Goal: Task Accomplishment & Management: Manage account settings

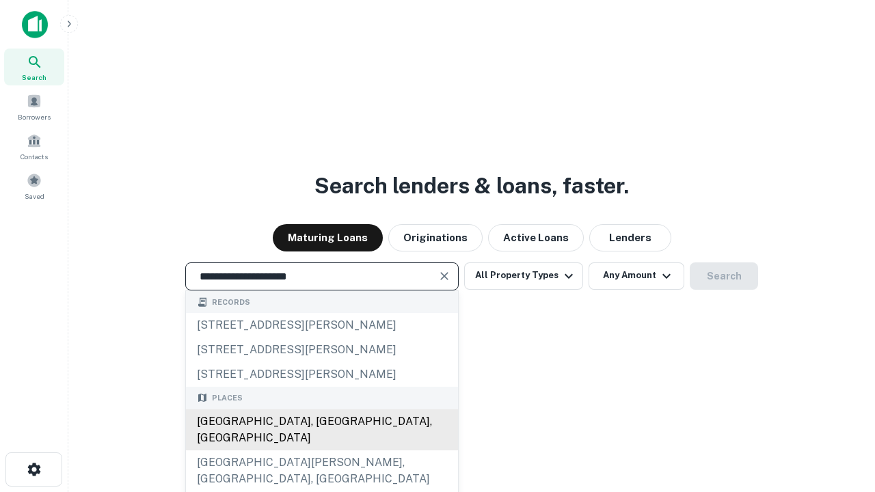
click at [321, 451] on div "[GEOGRAPHIC_DATA], [GEOGRAPHIC_DATA], [GEOGRAPHIC_DATA]" at bounding box center [322, 430] width 272 height 41
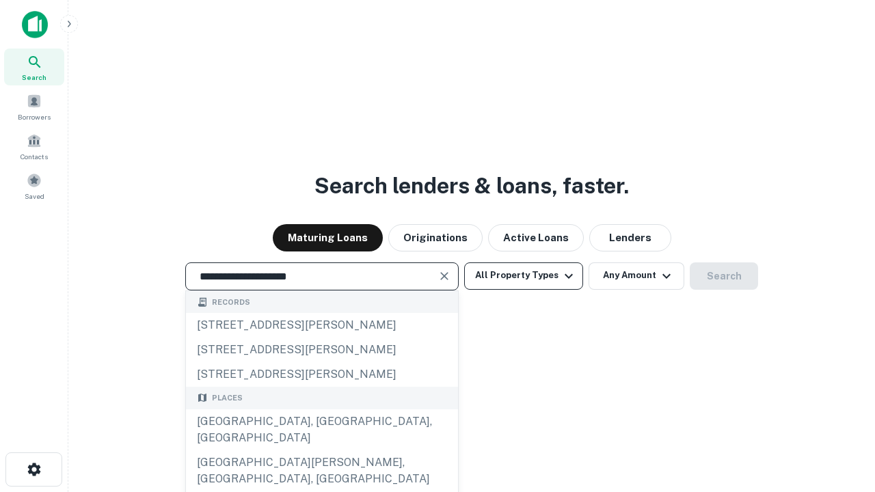
type input "**********"
click at [524, 276] on button "All Property Types" at bounding box center [523, 276] width 119 height 27
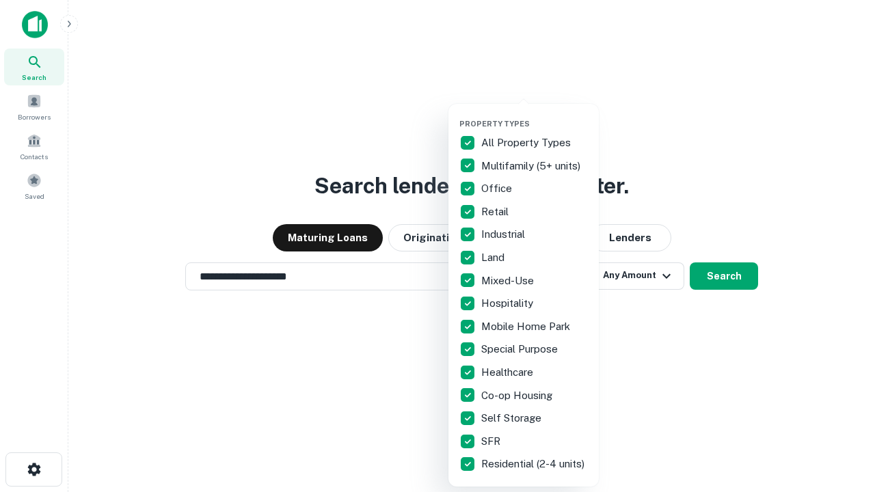
click at [535, 115] on button "button" at bounding box center [535, 115] width 150 height 1
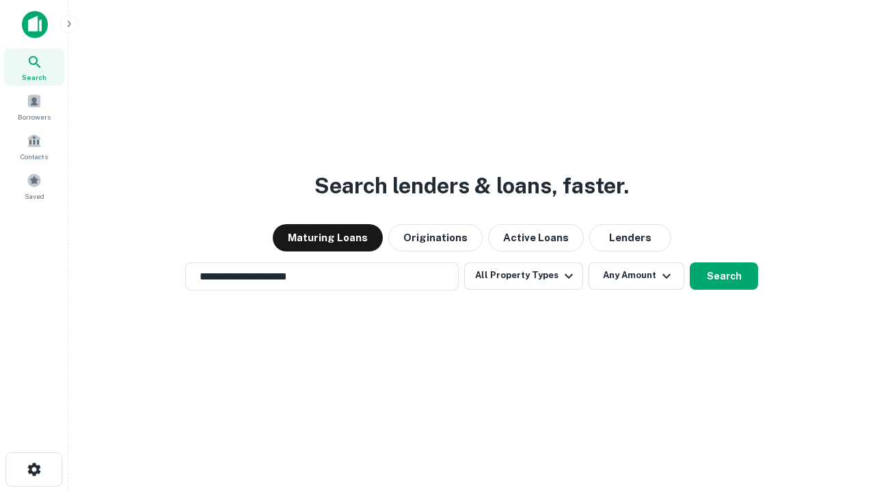
scroll to position [8, 165]
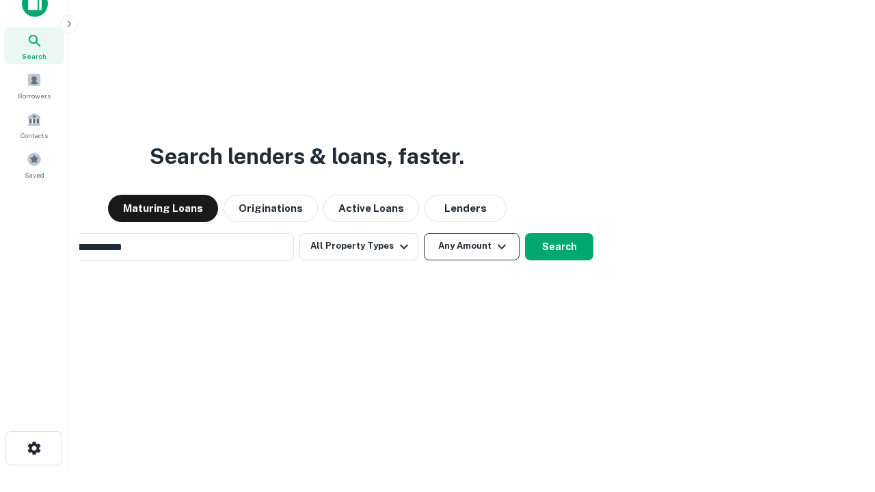
click at [424, 233] on button "Any Amount" at bounding box center [472, 246] width 96 height 27
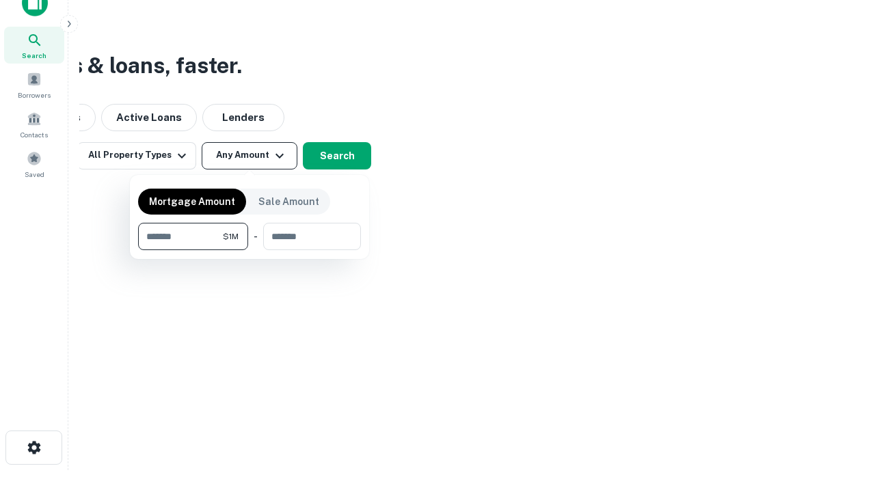
type input "*******"
click at [250, 250] on button "button" at bounding box center [249, 250] width 223 height 1
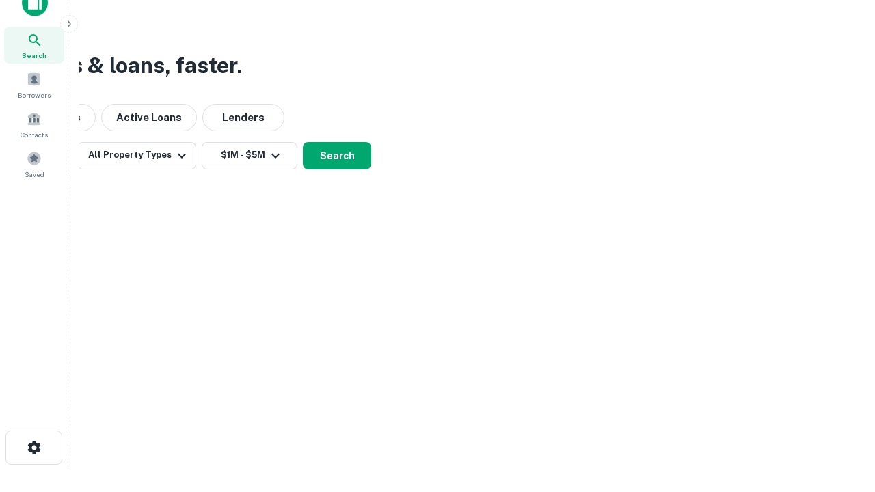
scroll to position [8, 252]
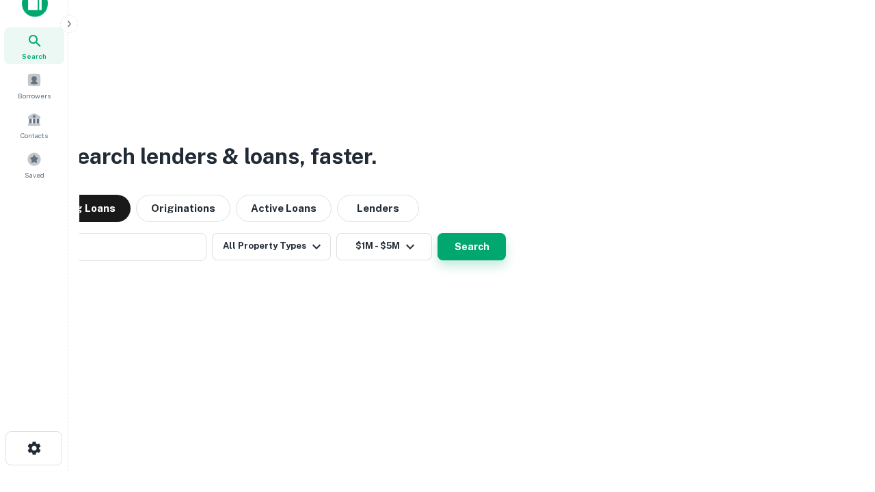
click at [438, 233] on button "Search" at bounding box center [472, 246] width 68 height 27
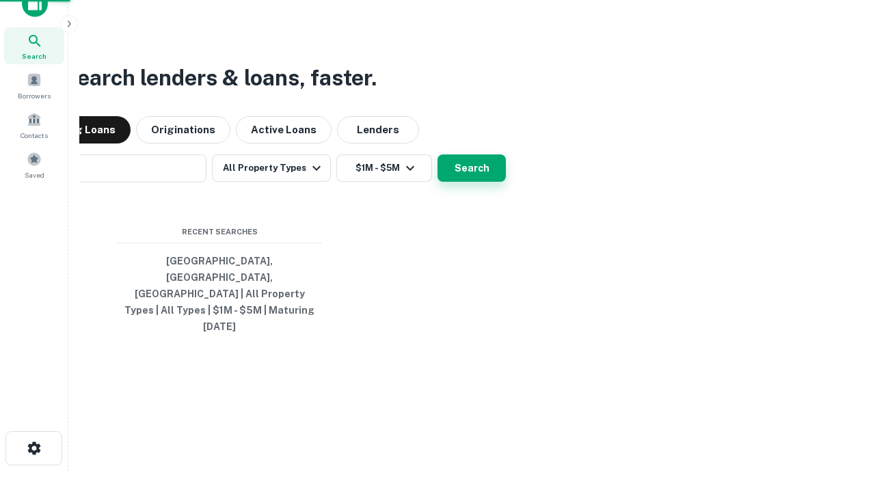
scroll to position [36, 387]
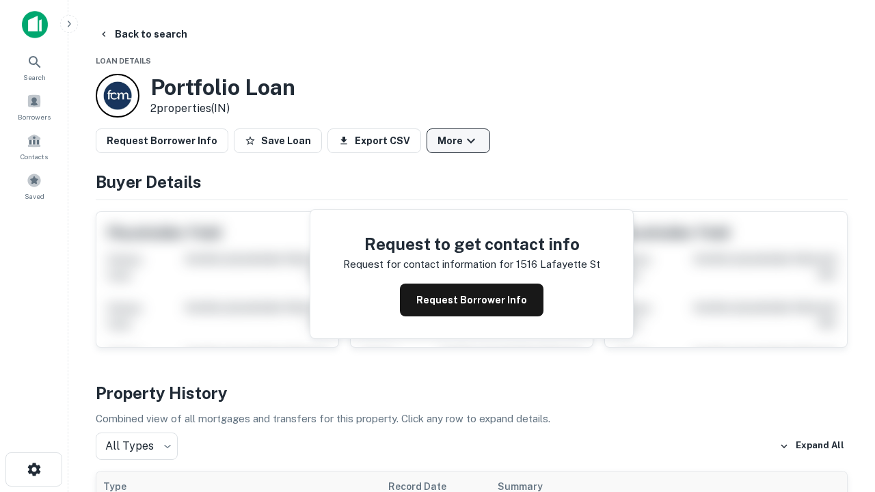
click at [458, 141] on button "More" at bounding box center [459, 141] width 64 height 25
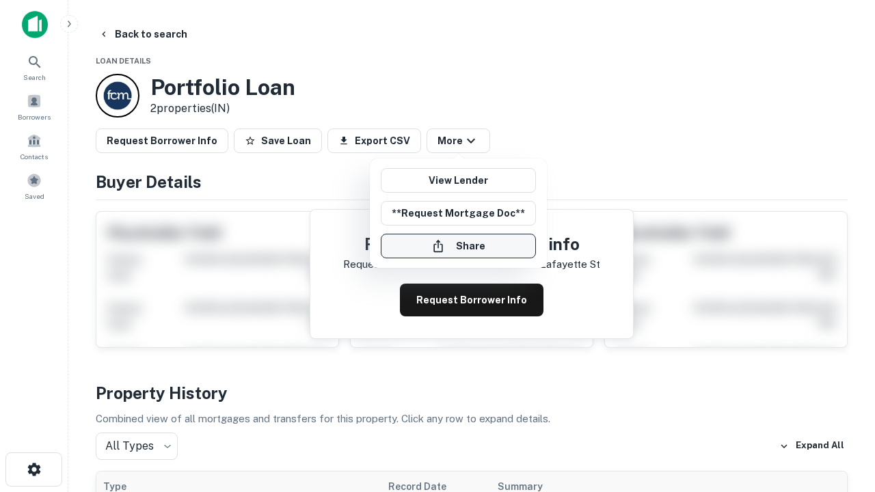
click at [458, 246] on button "Share" at bounding box center [458, 246] width 155 height 25
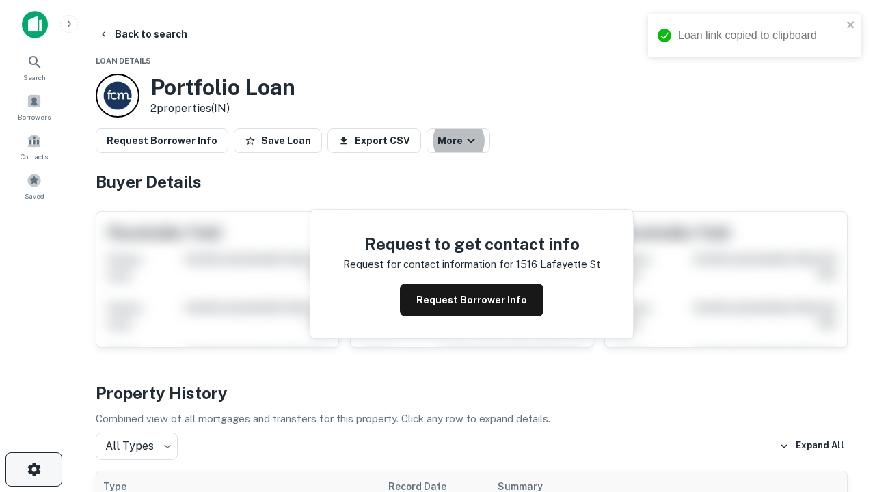
click at [34, 470] on icon "button" at bounding box center [34, 470] width 16 height 16
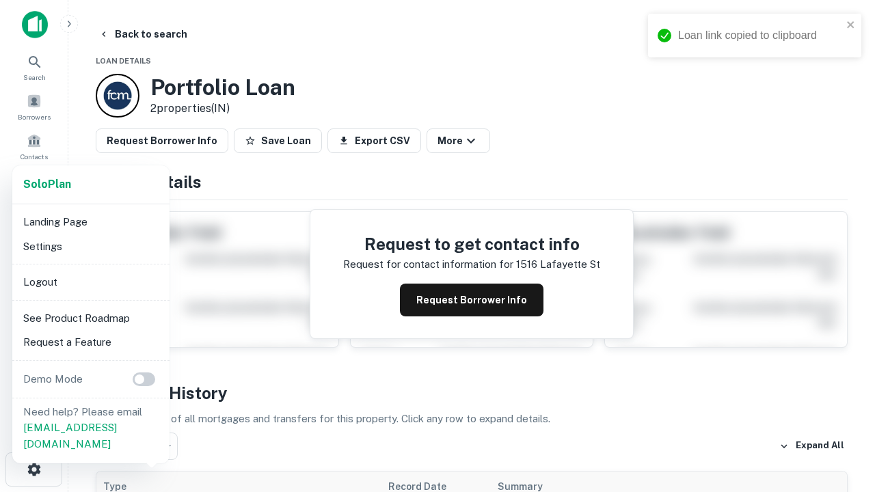
click at [90, 282] on li "Logout" at bounding box center [91, 282] width 146 height 25
